Goal: Use online tool/utility: Utilize a website feature to perform a specific function

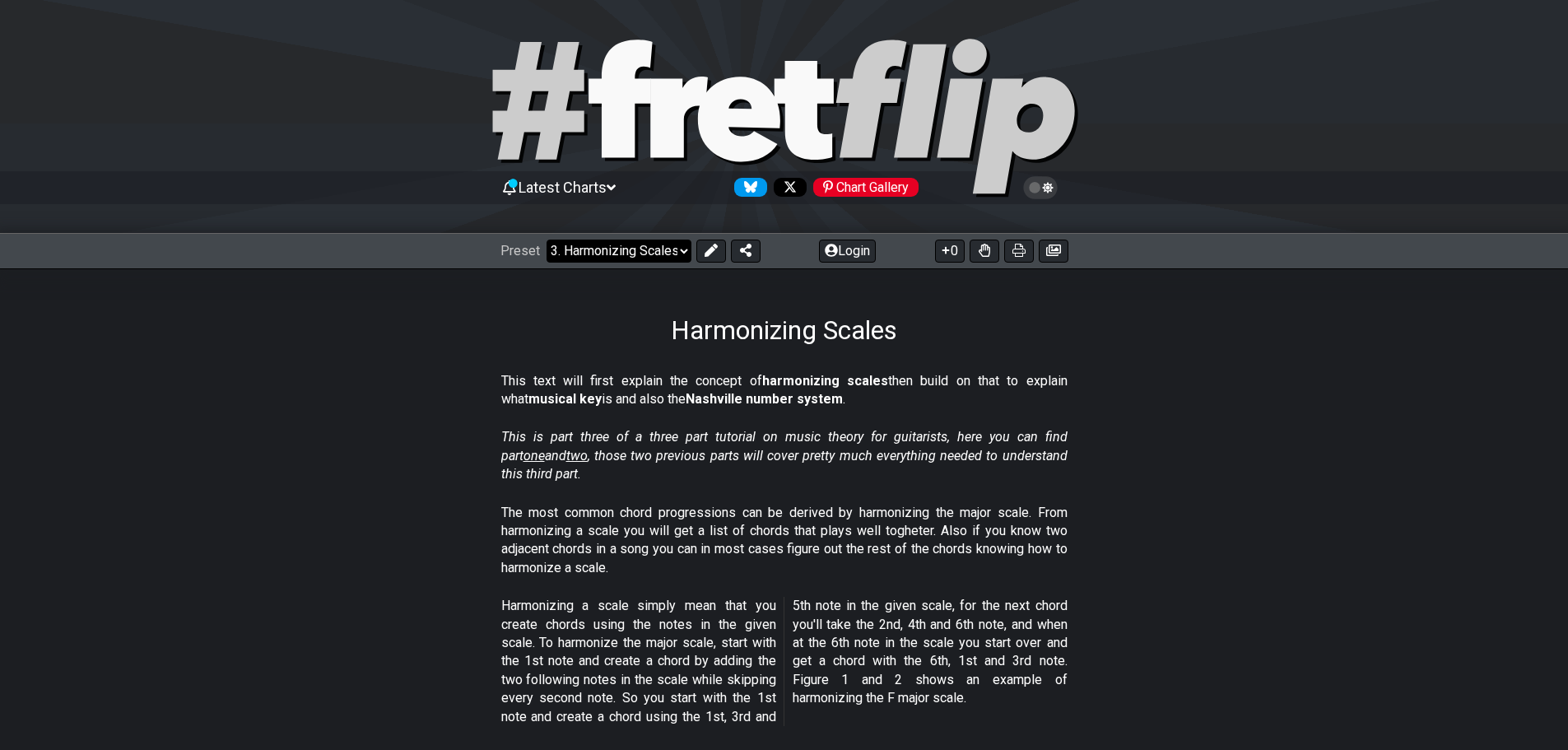
click at [625, 261] on select "Welcome to #fretflip! Initial Preset Custom Preset Minor Pentatonic Major Penta…" at bounding box center [618, 251] width 145 height 23
click at [546, 240] on select "Welcome to #fretflip! Initial Preset Custom Preset Minor Pentatonic Major Penta…" at bounding box center [618, 251] width 145 height 23
select select "/welcome"
select select "C"
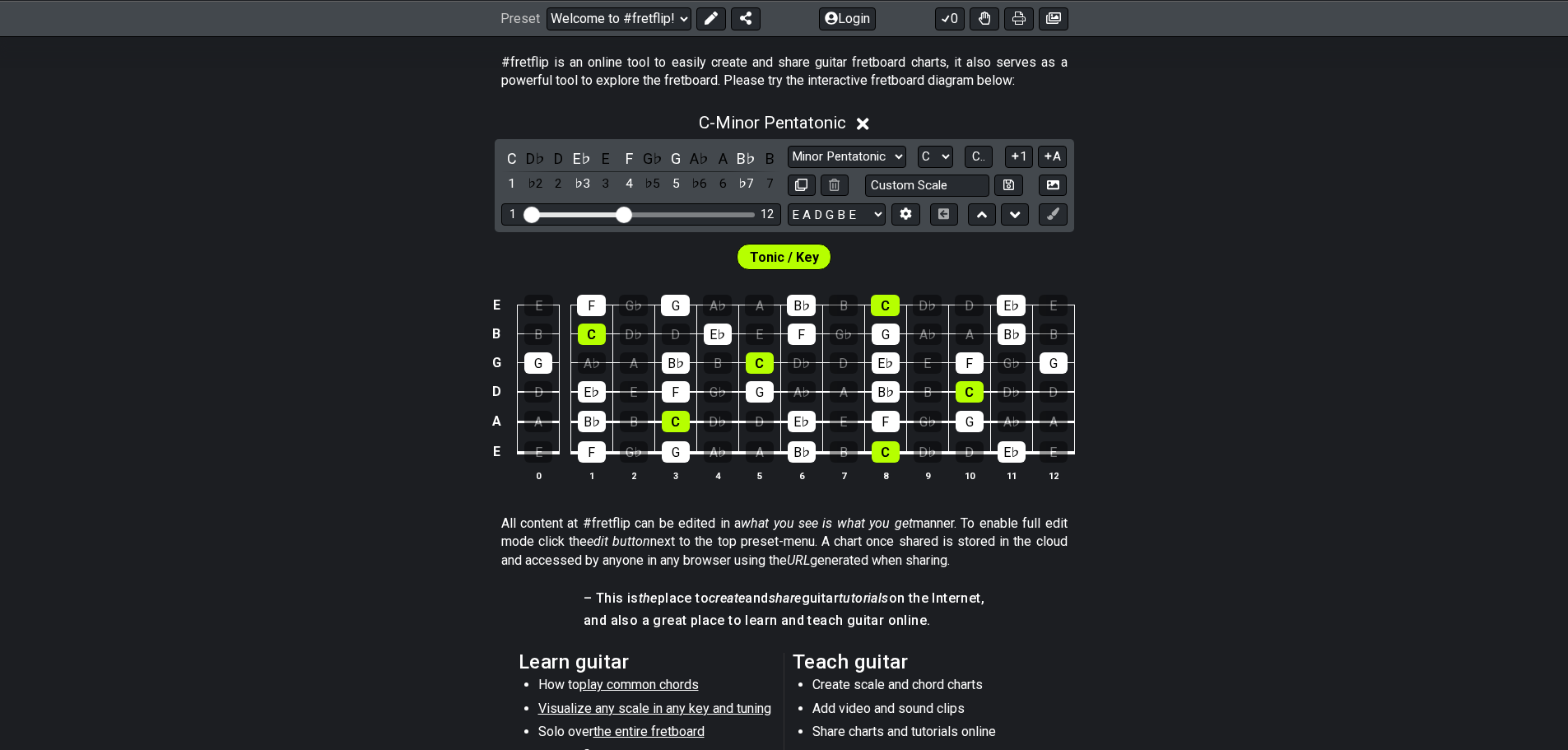
scroll to position [329, 0]
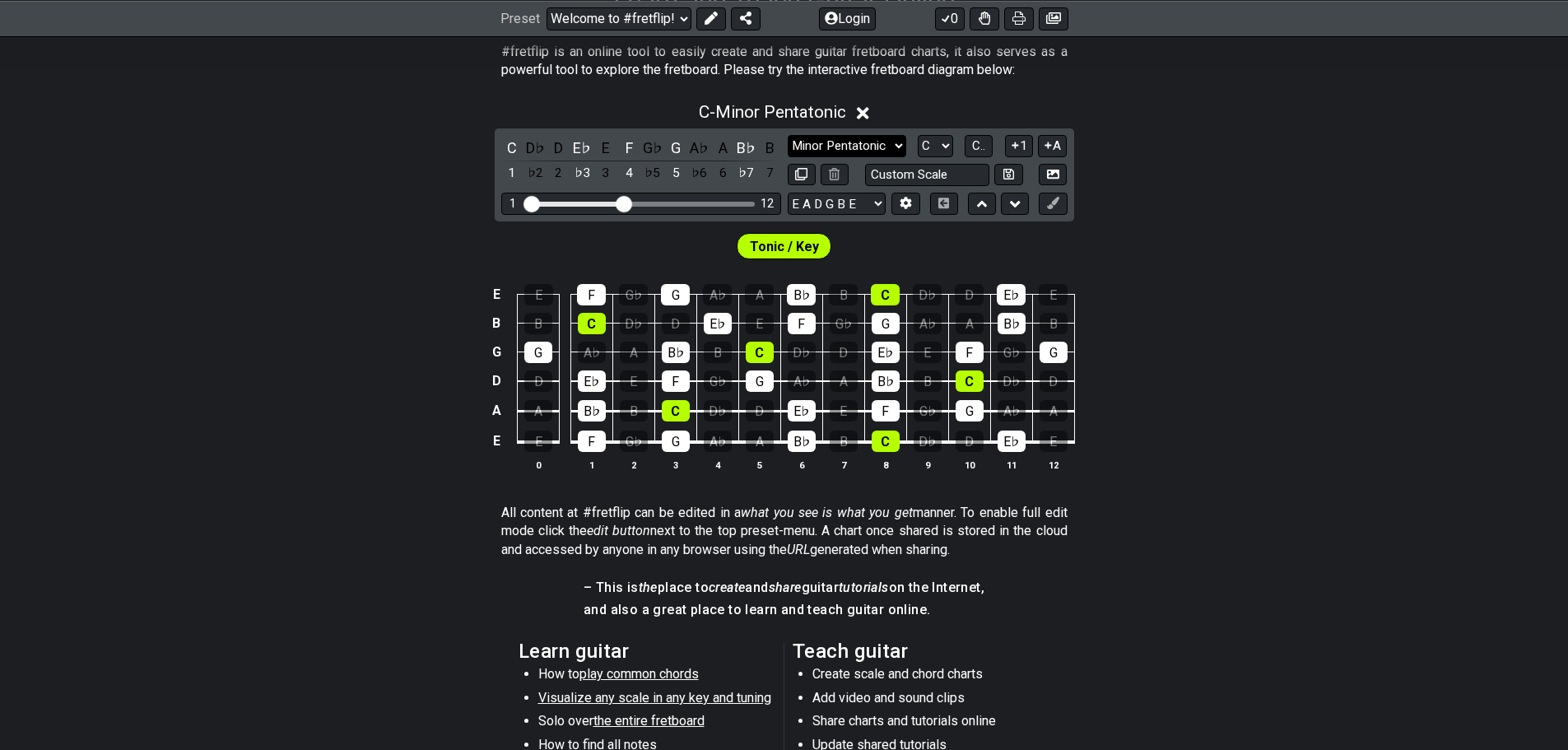
click at [849, 142] on select "Minor Pentatonic Click to edit Minor Pentatonic Major Pentatonic Minor Blues Ma…" at bounding box center [847, 146] width 118 height 22
select select "Major Blues"
click at [788, 135] on select "Minor Pentatonic Click to edit Minor Pentatonic Major Pentatonic Minor Blues Ma…" at bounding box center [847, 146] width 118 height 22
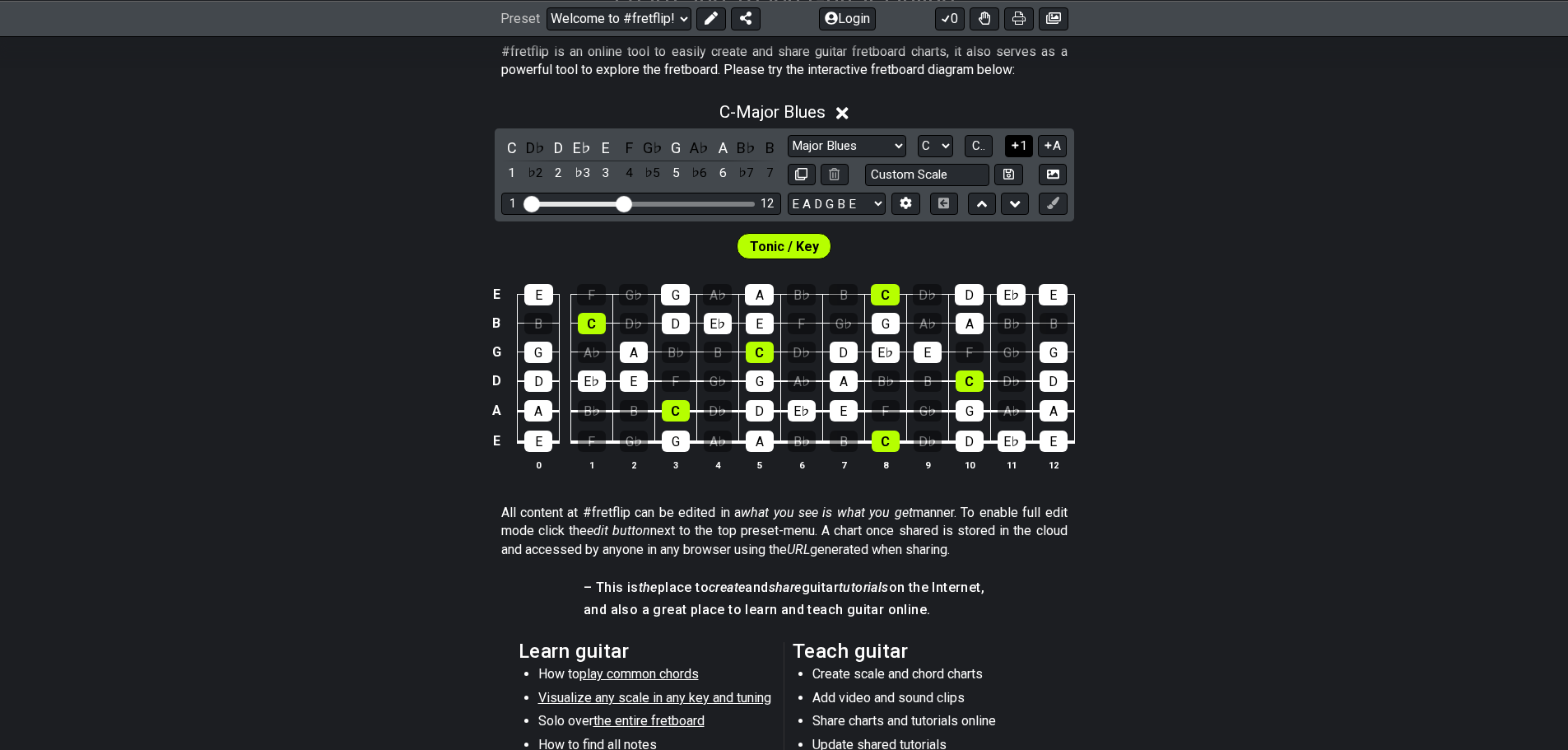
click at [1016, 146] on icon at bounding box center [1015, 146] width 7 height 7
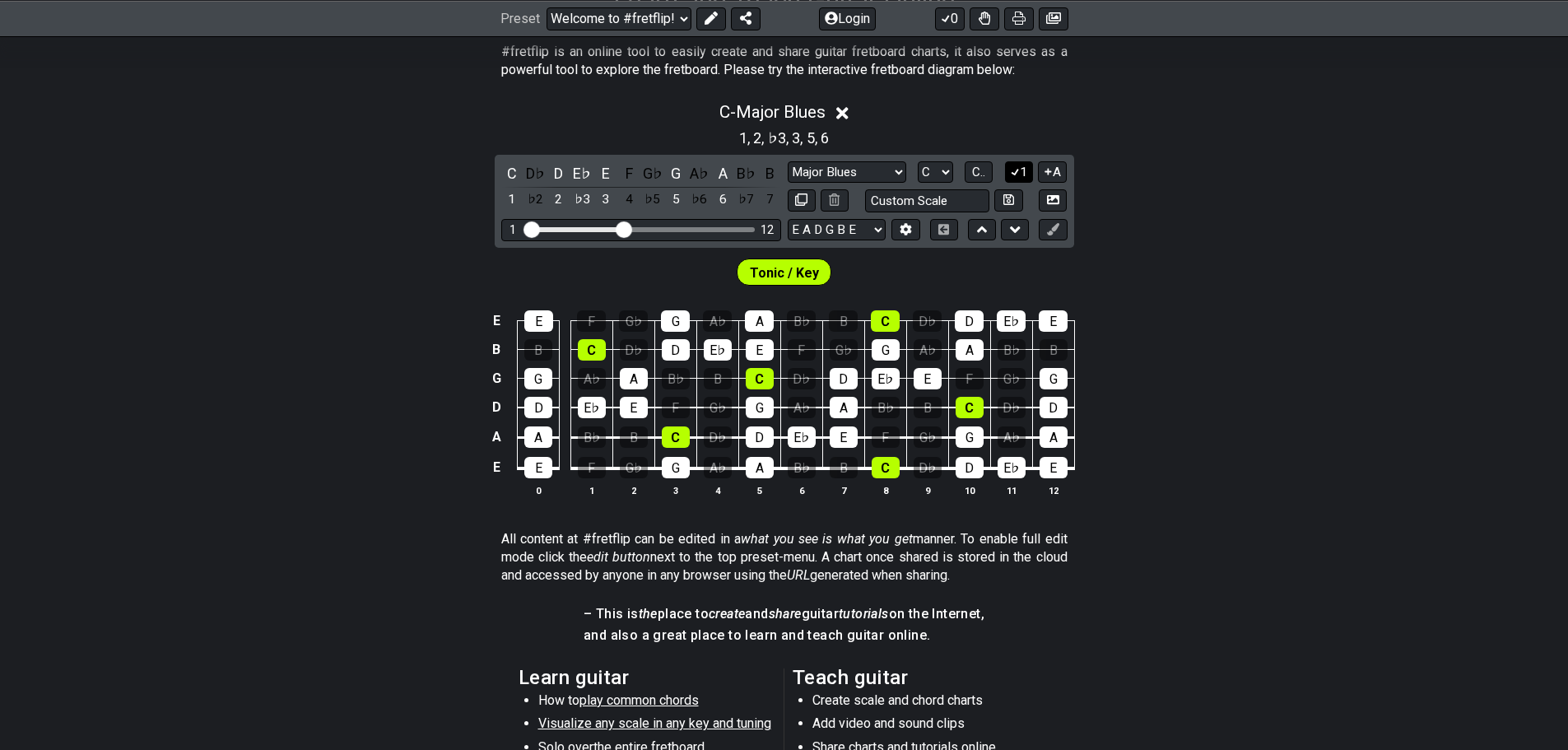
click at [1017, 163] on button "1" at bounding box center [1019, 172] width 28 height 22
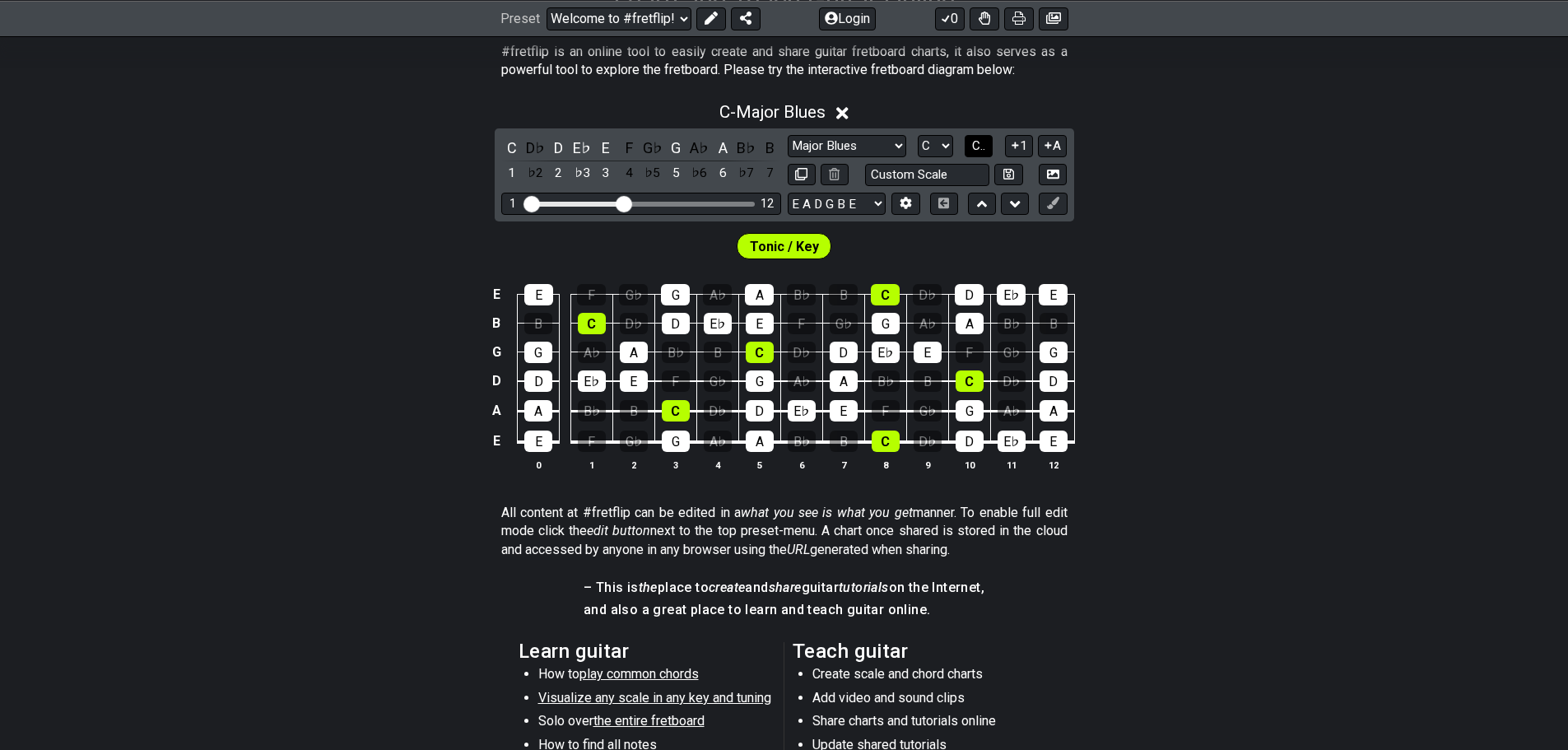
click at [969, 153] on button "C.." at bounding box center [978, 146] width 28 height 22
click at [931, 141] on select "A♭ A A♯ B♭ B C C♯ D♭ D D♯ E♭ E F F♯ G♭ G G♯" at bounding box center [934, 146] width 35 height 22
select select "G"
click at [917, 135] on select "A♭ A A♯ B♭ B C C♯ D♭ D D♯ E♭ E F F♯ G♭ G G♯" at bounding box center [934, 146] width 35 height 22
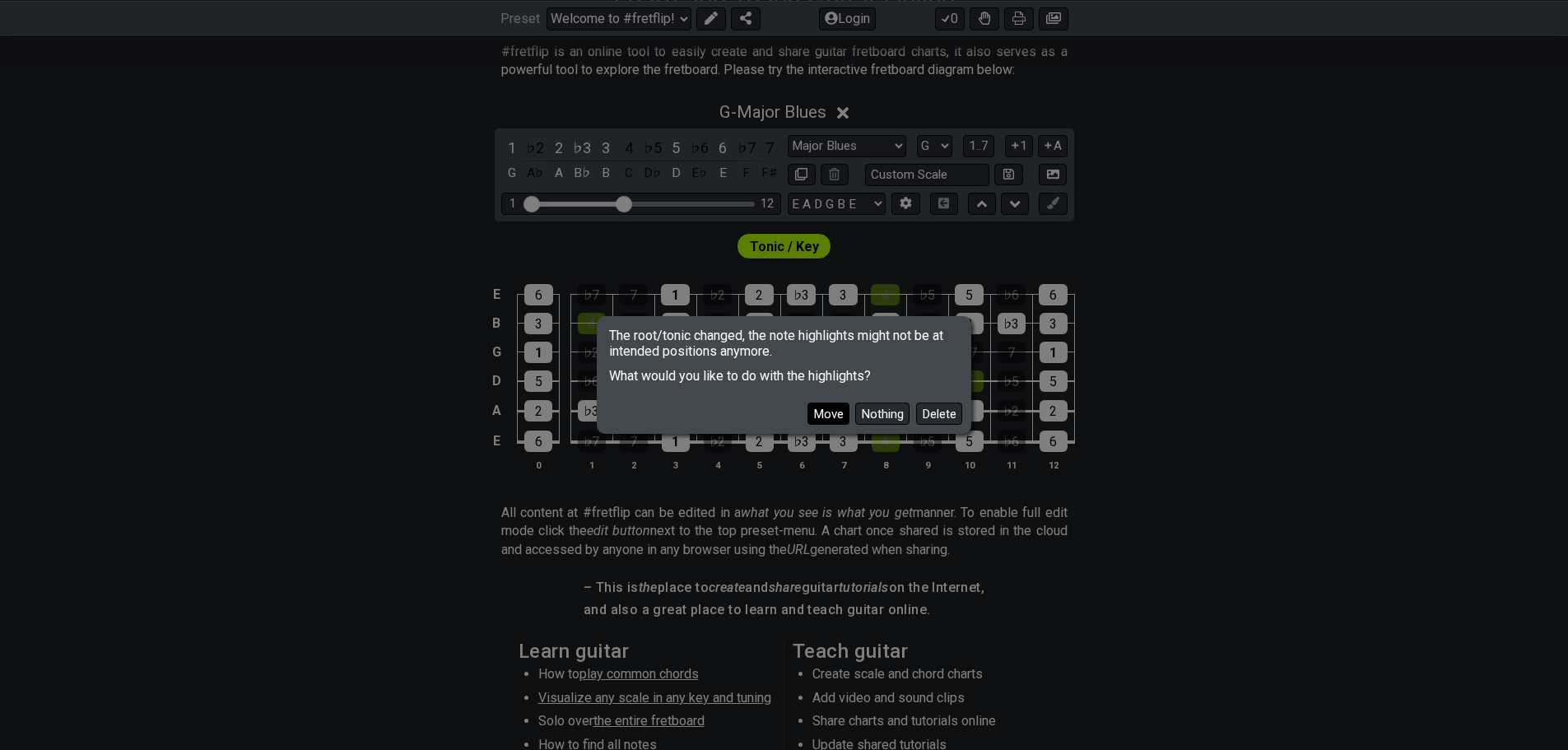
click at [835, 413] on button "Move" at bounding box center [828, 413] width 42 height 22
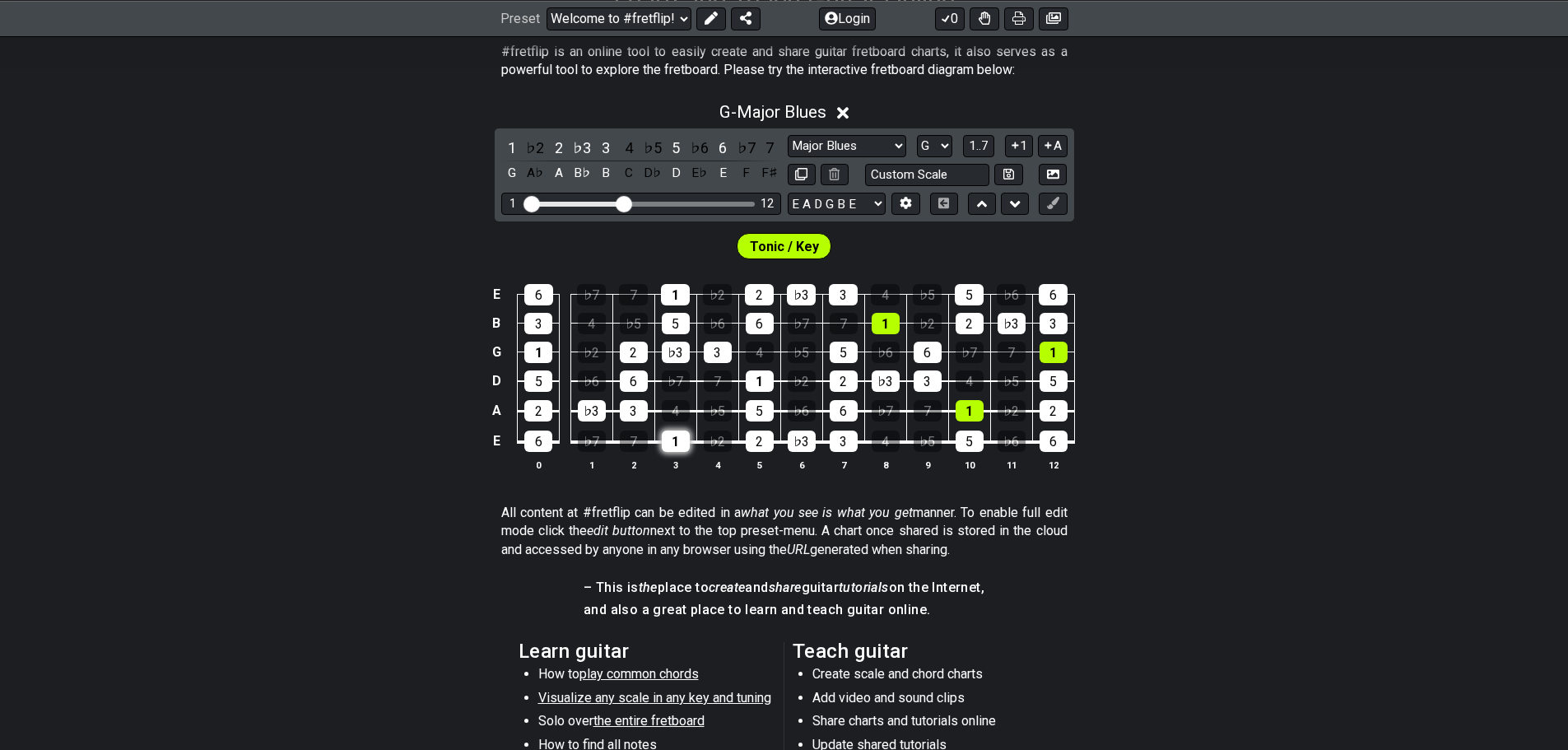
click at [679, 447] on div "1" at bounding box center [675, 441] width 28 height 21
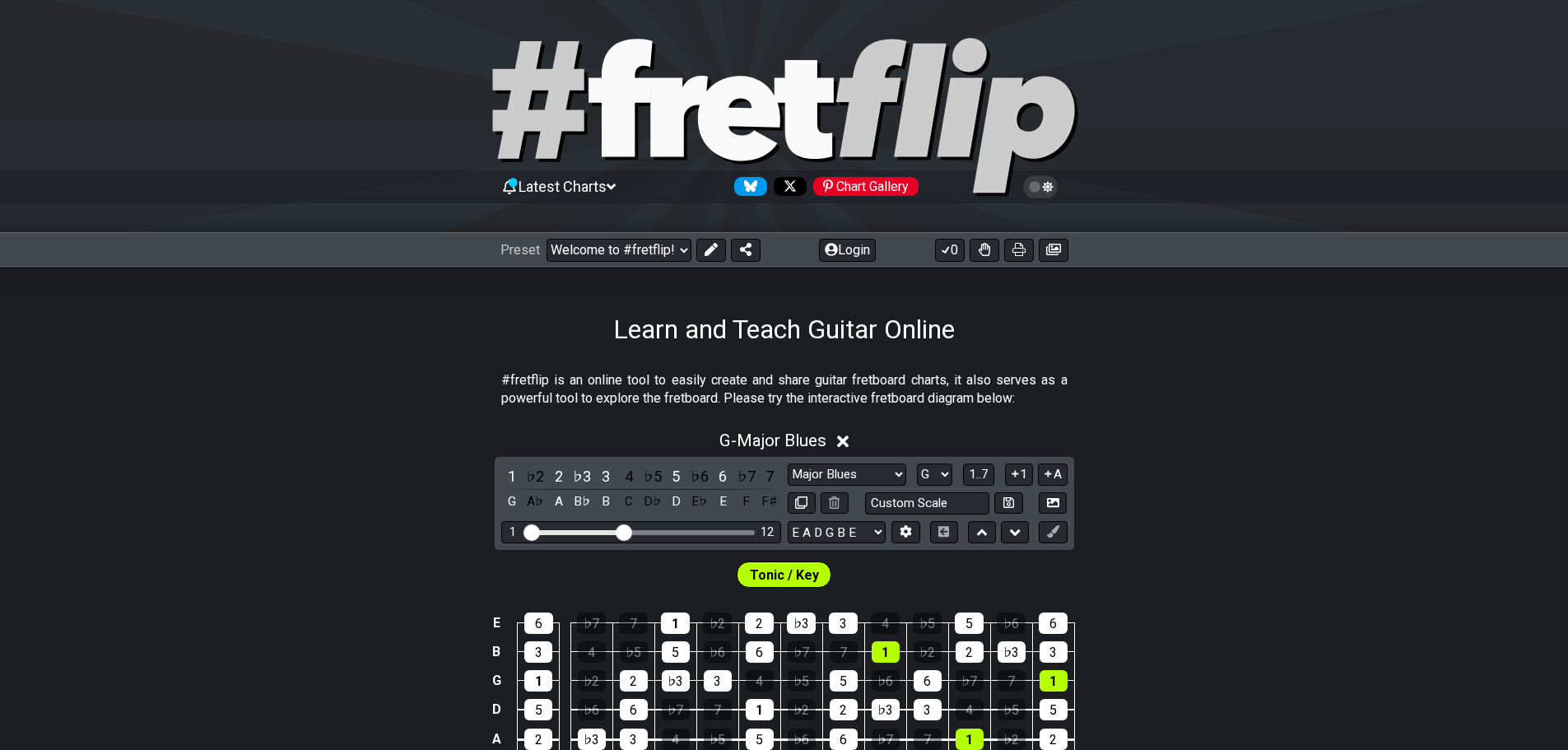
scroll to position [0, 0]
click at [1183, 130] on div at bounding box center [784, 119] width 1568 height 168
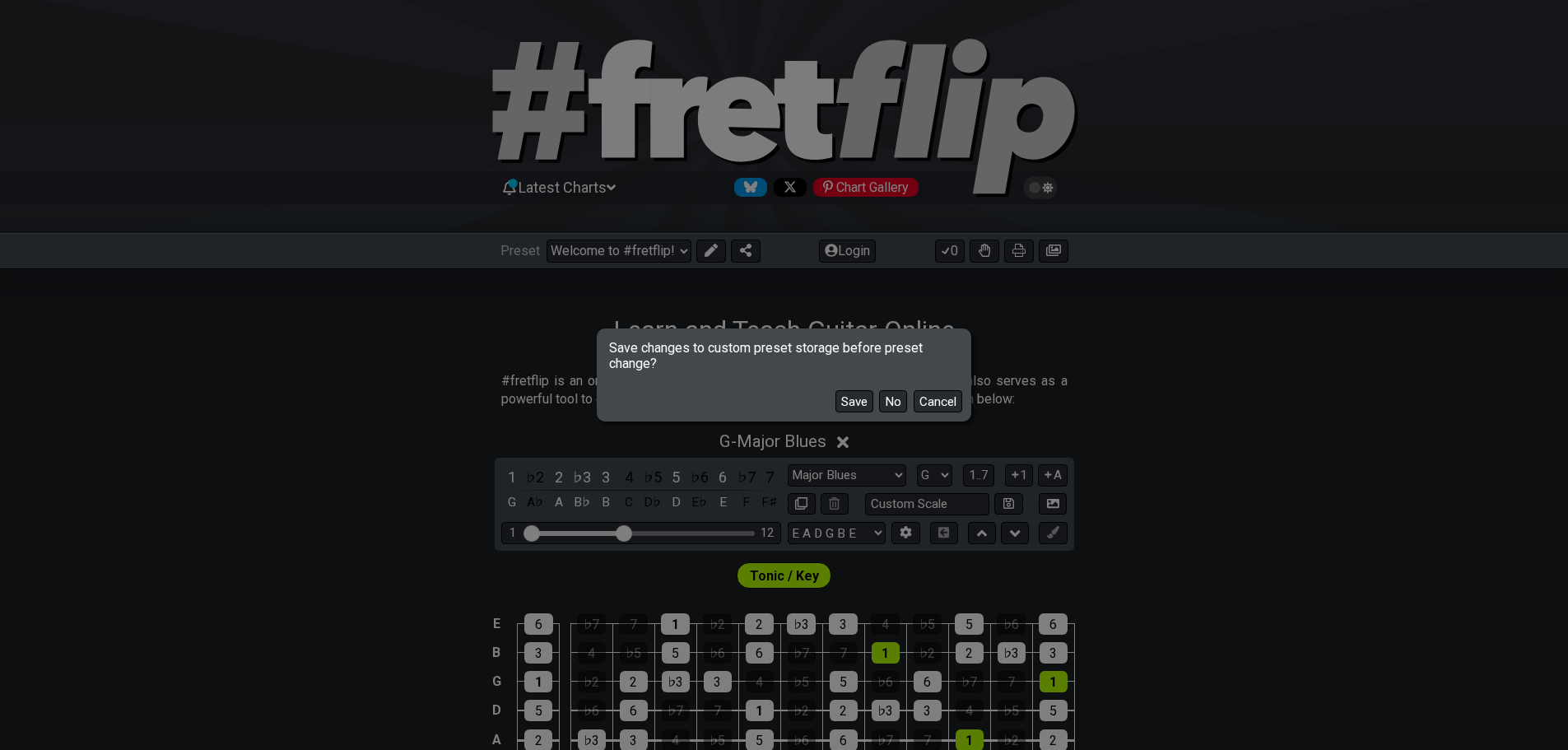
click at [317, 423] on div "Save changes to custom preset storage before preset change? Save No Cancel" at bounding box center [784, 375] width 1568 height 750
click at [438, 342] on div "Save changes to custom preset storage before preset change? Save No Cancel" at bounding box center [784, 375] width 1568 height 750
click at [885, 398] on button "No" at bounding box center [893, 401] width 28 height 22
select select "Minor Pentatonic"
select select "C"
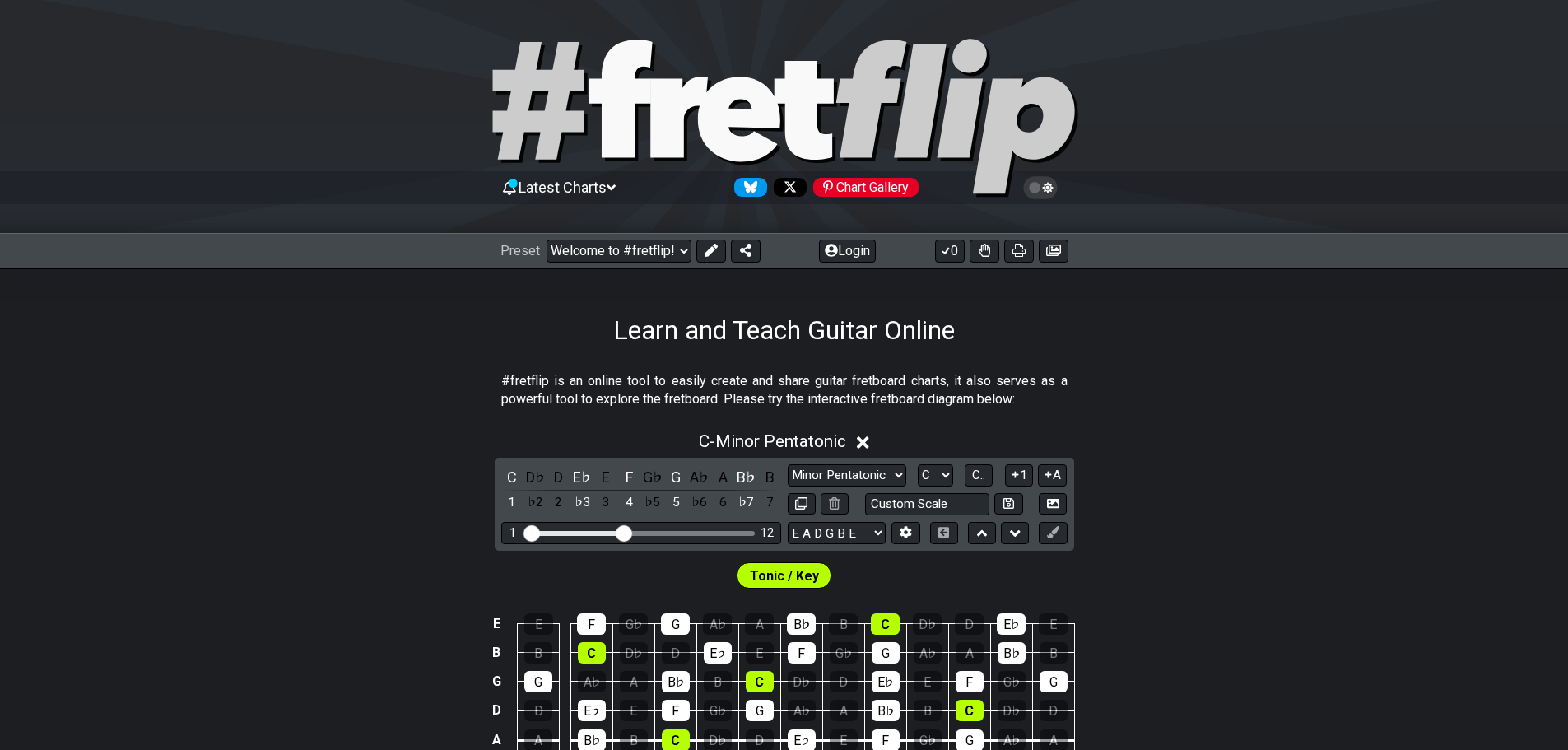
click at [463, 417] on section "#fretflip is an online tool to easily create and share guitar fretboard charts,…" at bounding box center [784, 394] width 1568 height 57
click at [1213, 555] on div "Tonic / Key" at bounding box center [784, 571] width 1568 height 41
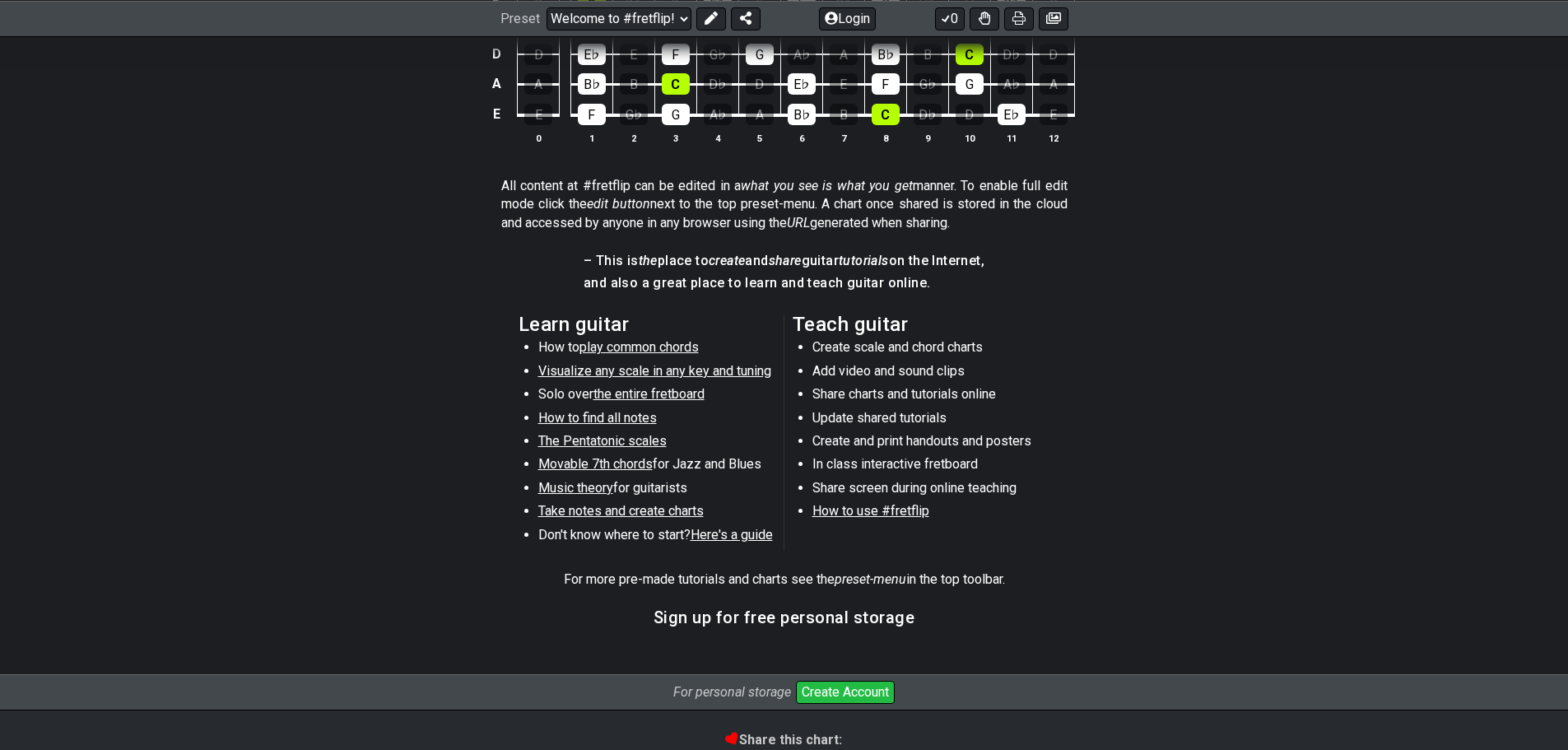
scroll to position [741, 0]
